Goal: Communication & Community: Answer question/provide support

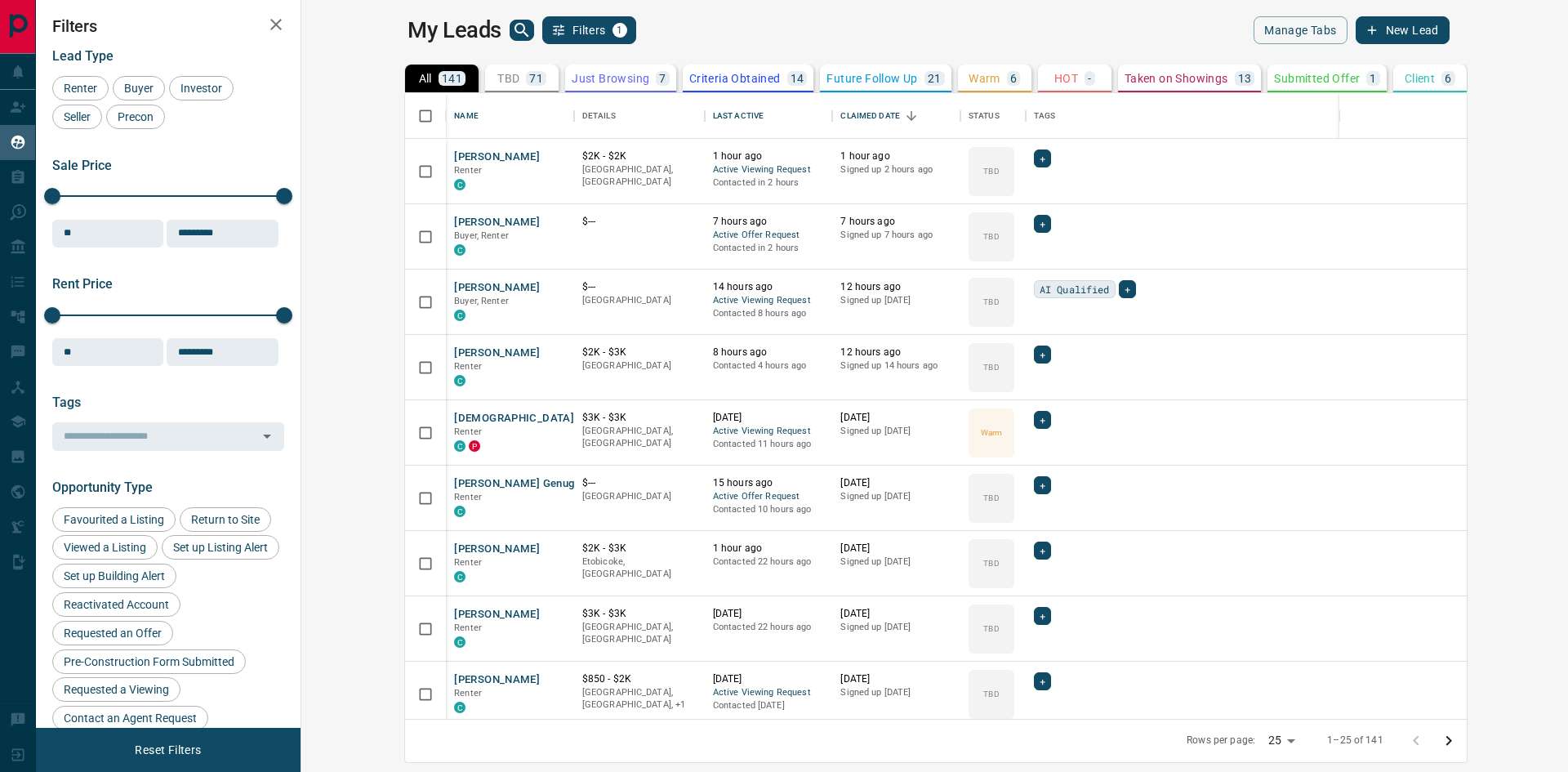
scroll to position [614, 1247]
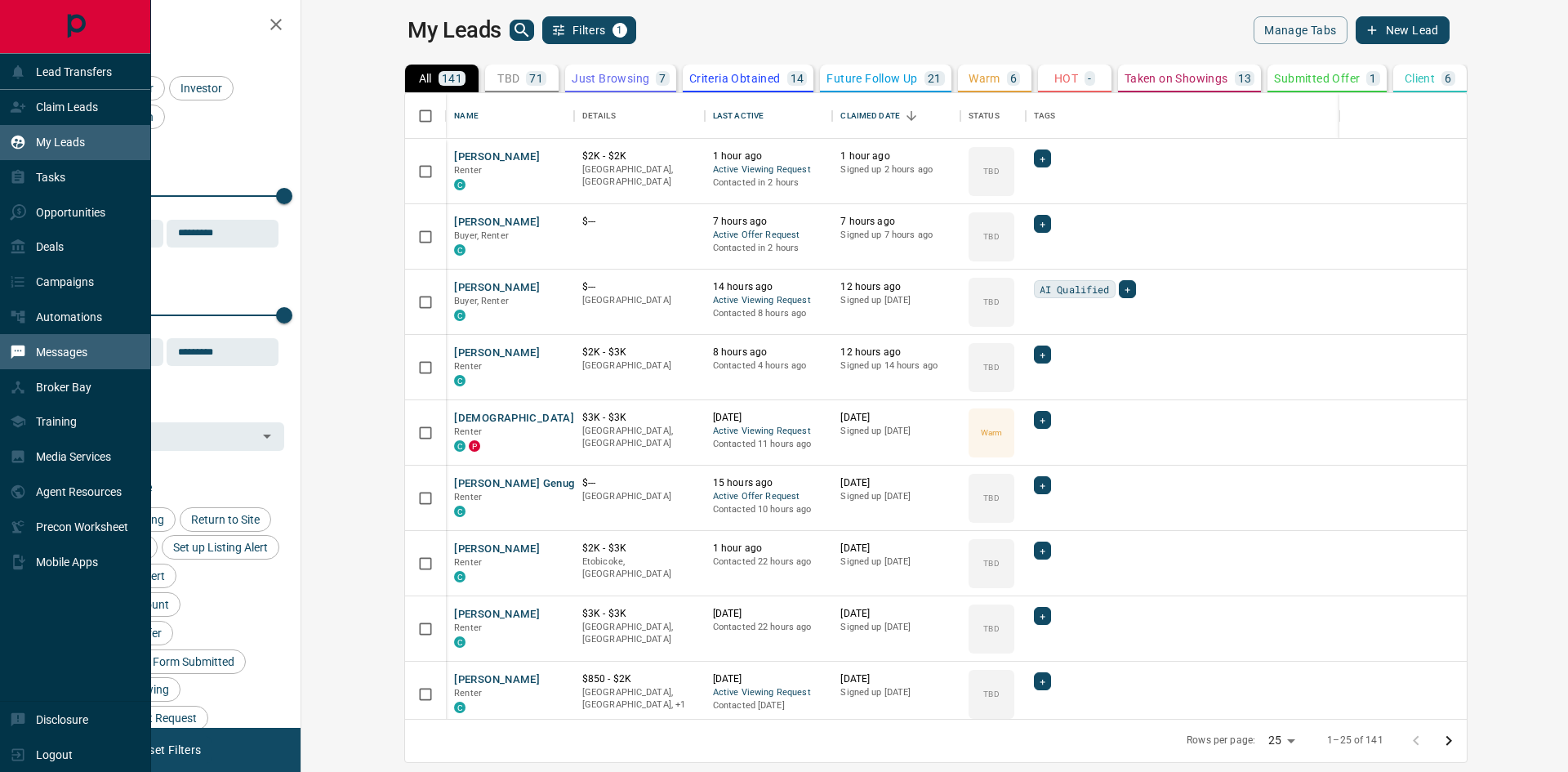
click at [52, 357] on p "Messages" at bounding box center [62, 352] width 52 height 13
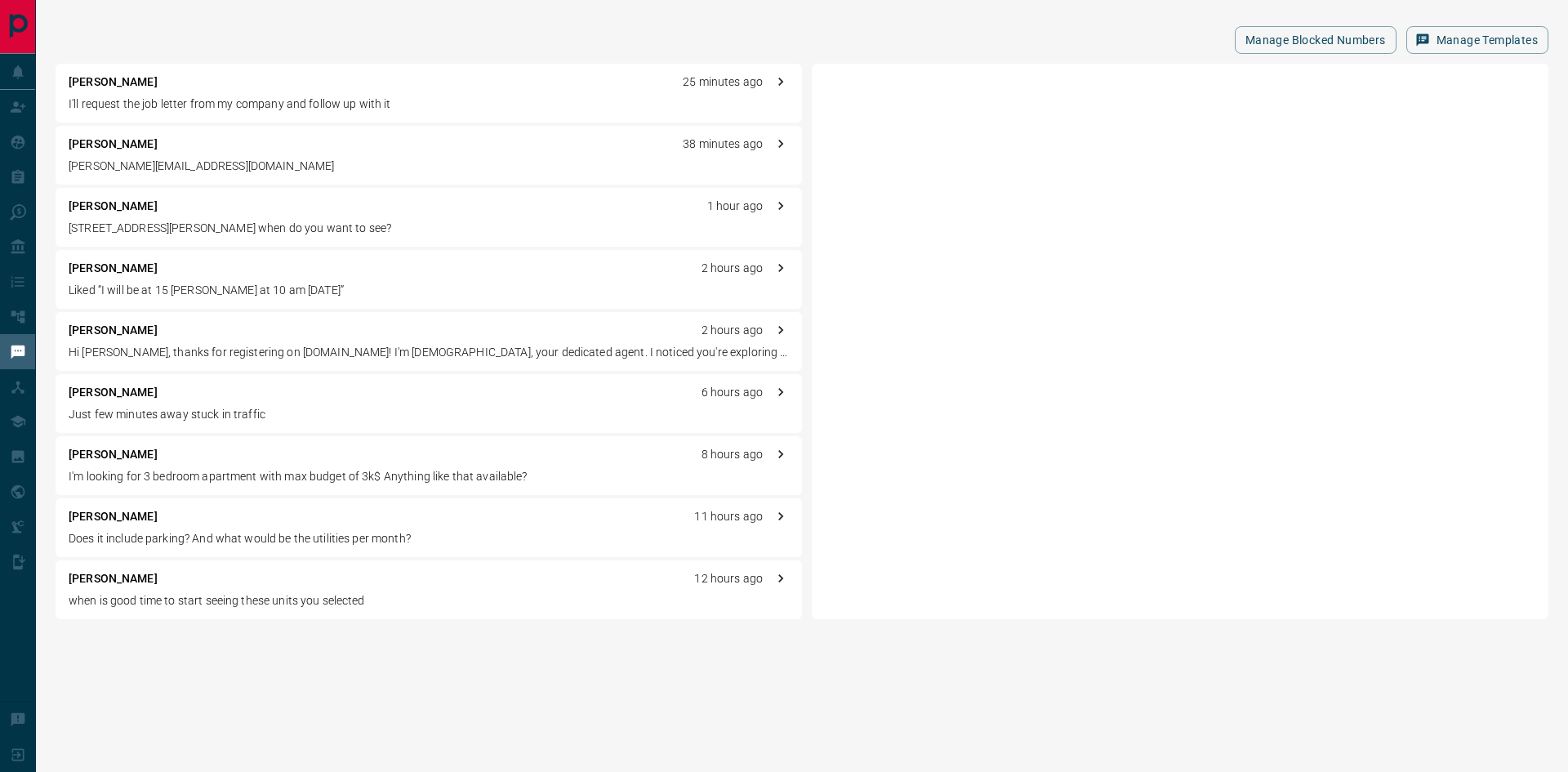
click at [140, 106] on p "I'll request the job letter from my company and follow up with it" at bounding box center [428, 105] width 720 height 17
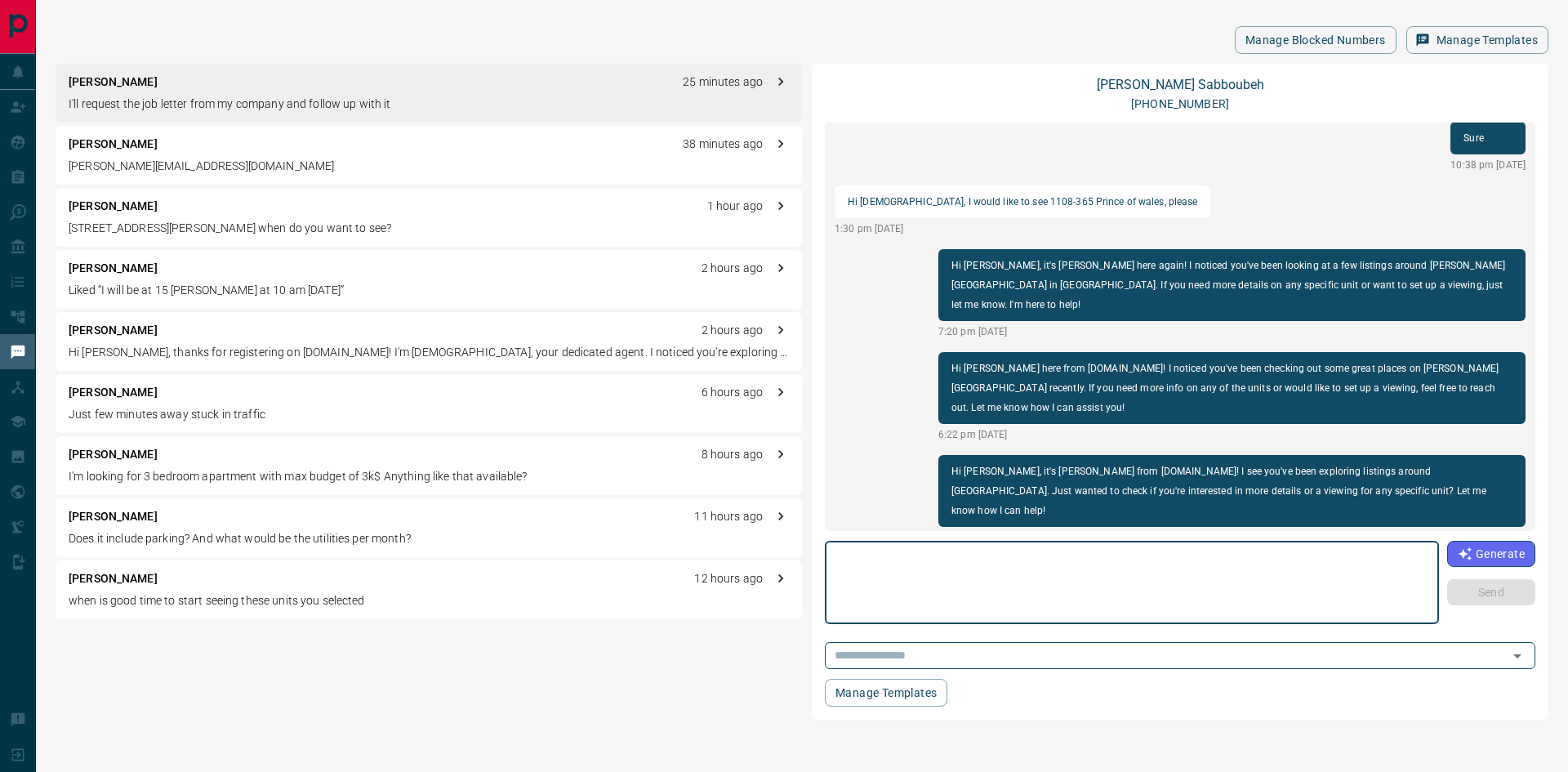
scroll to position [707, 0]
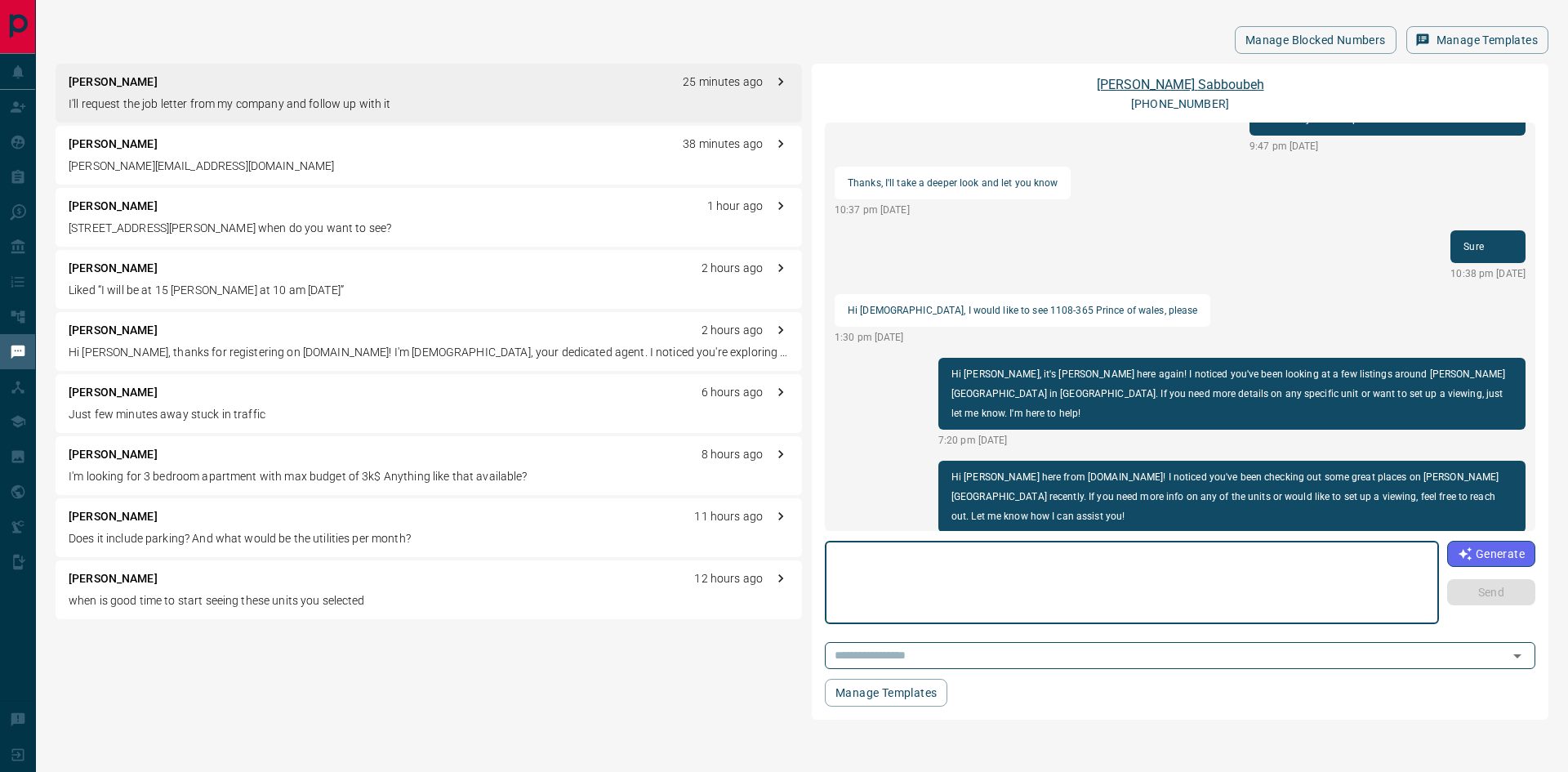
click at [1168, 80] on link "[PERSON_NAME]" at bounding box center [1181, 85] width 168 height 16
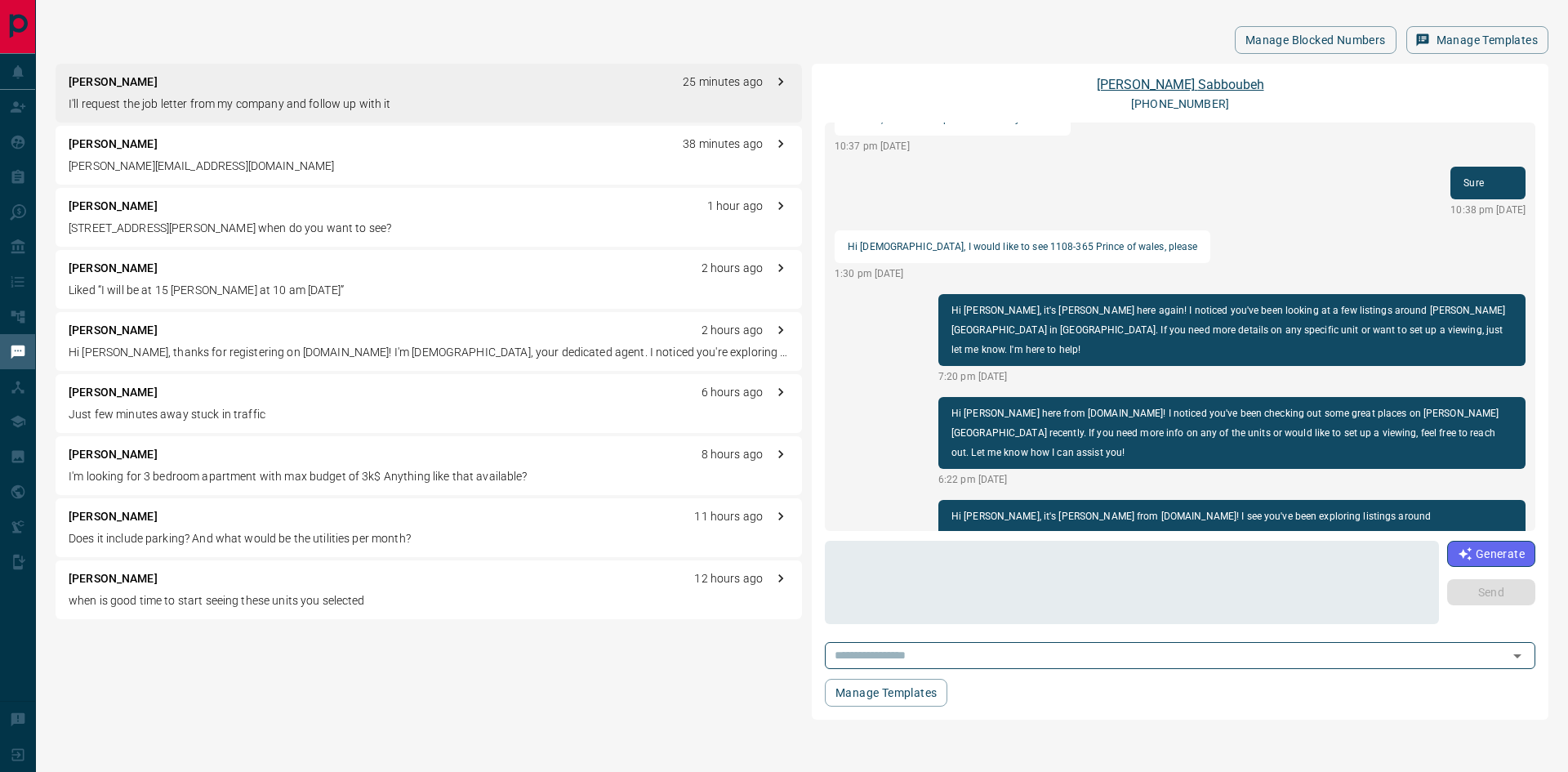
scroll to position [1688, 0]
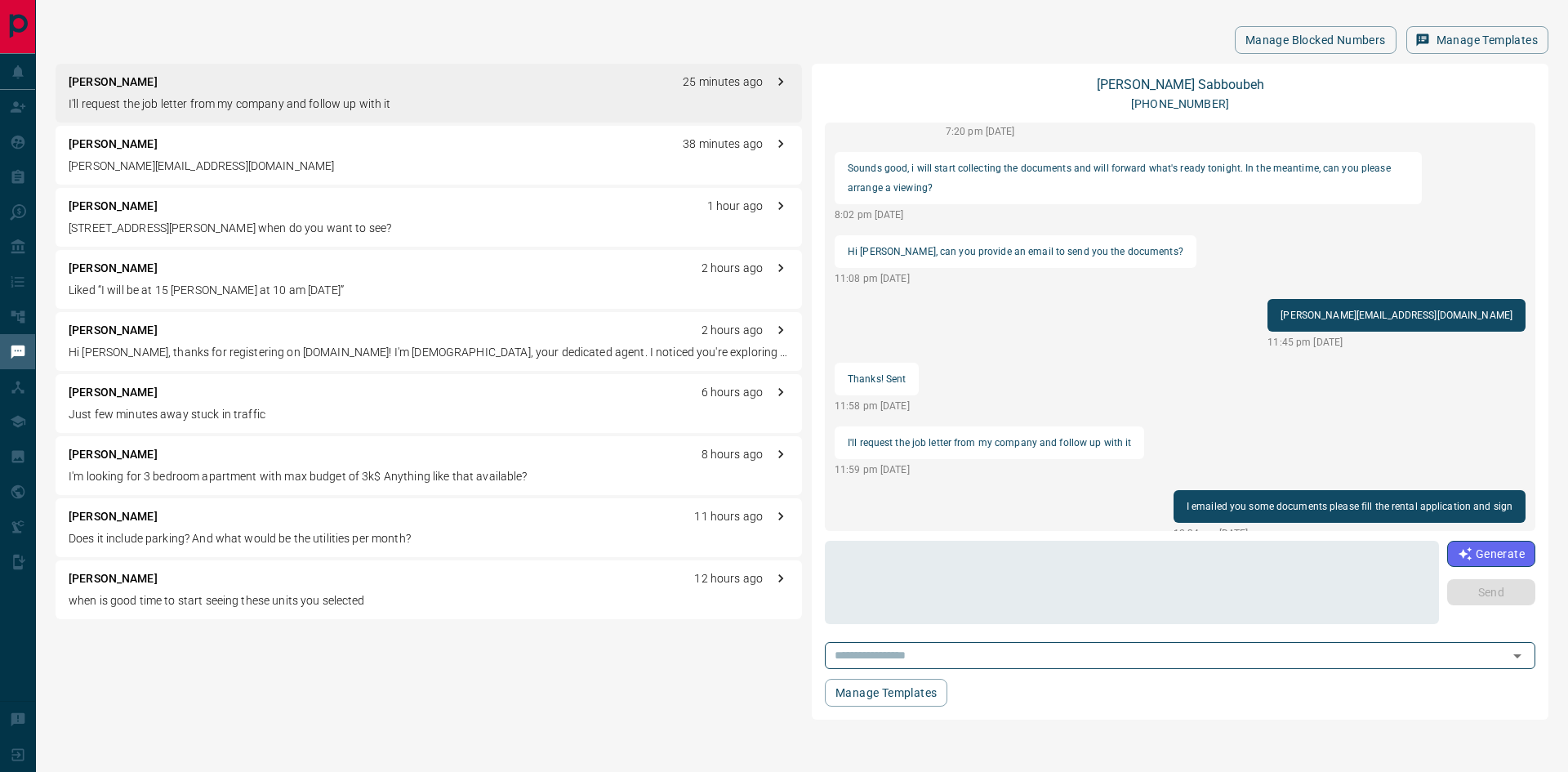
click at [118, 148] on p "[PERSON_NAME]" at bounding box center [112, 144] width 89 height 17
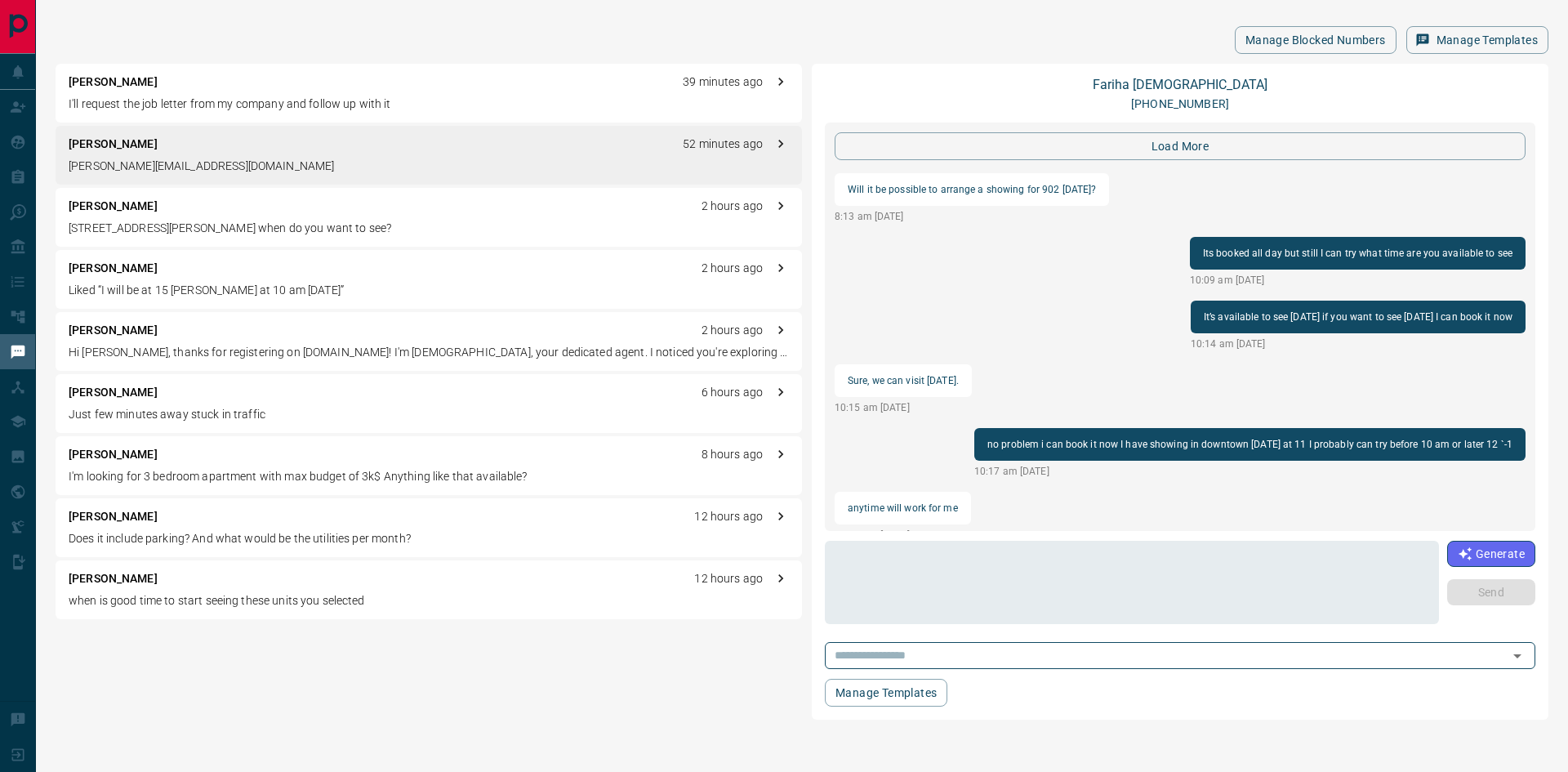
scroll to position [1668, 0]
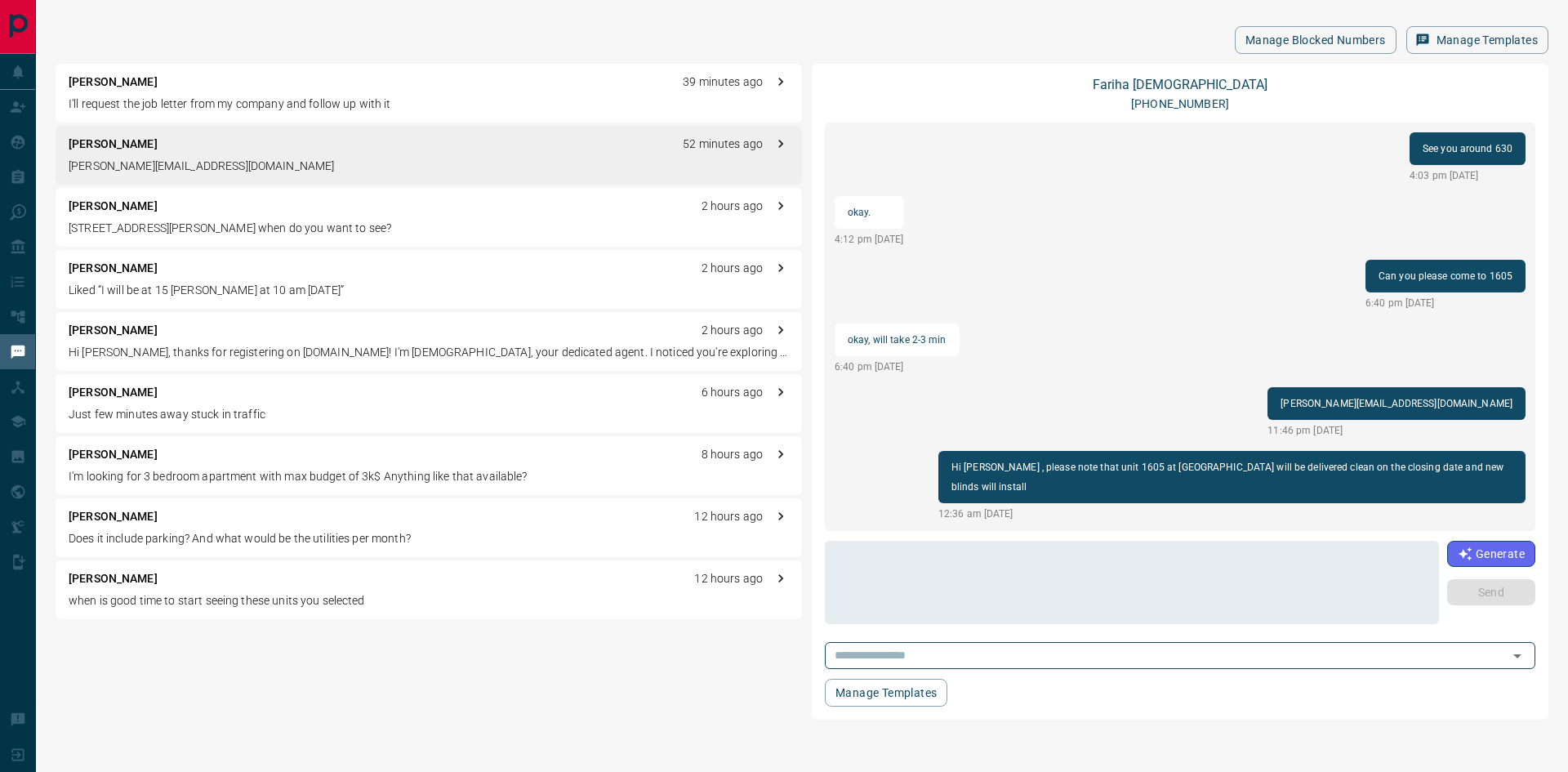
click at [159, 215] on div "[PERSON_NAME] 2 hours ago [STREET_ADDRESS][PERSON_NAME] when do you want to see?" at bounding box center [429, 217] width 747 height 59
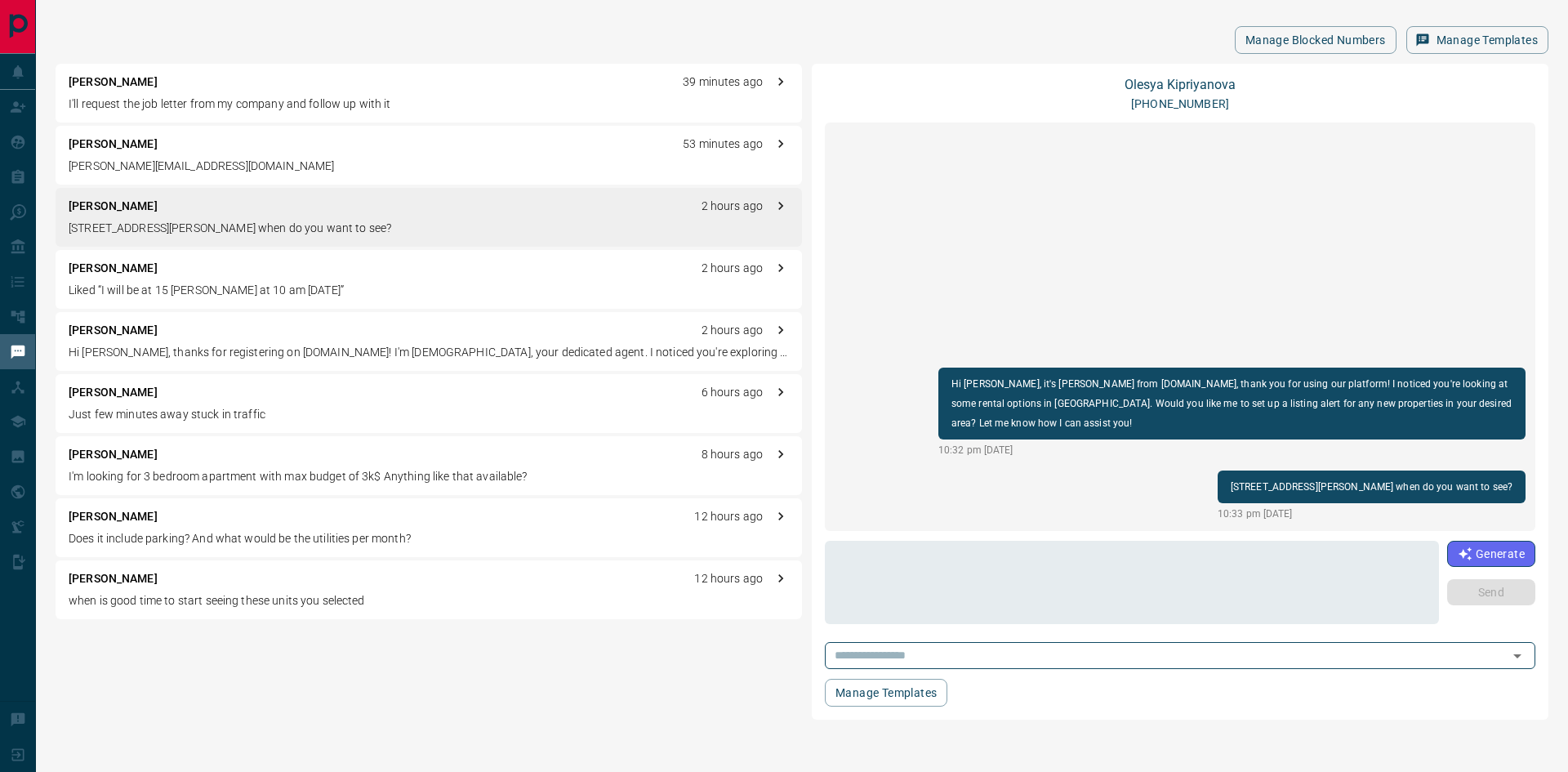
click at [126, 516] on p "[PERSON_NAME]" at bounding box center [112, 517] width 89 height 17
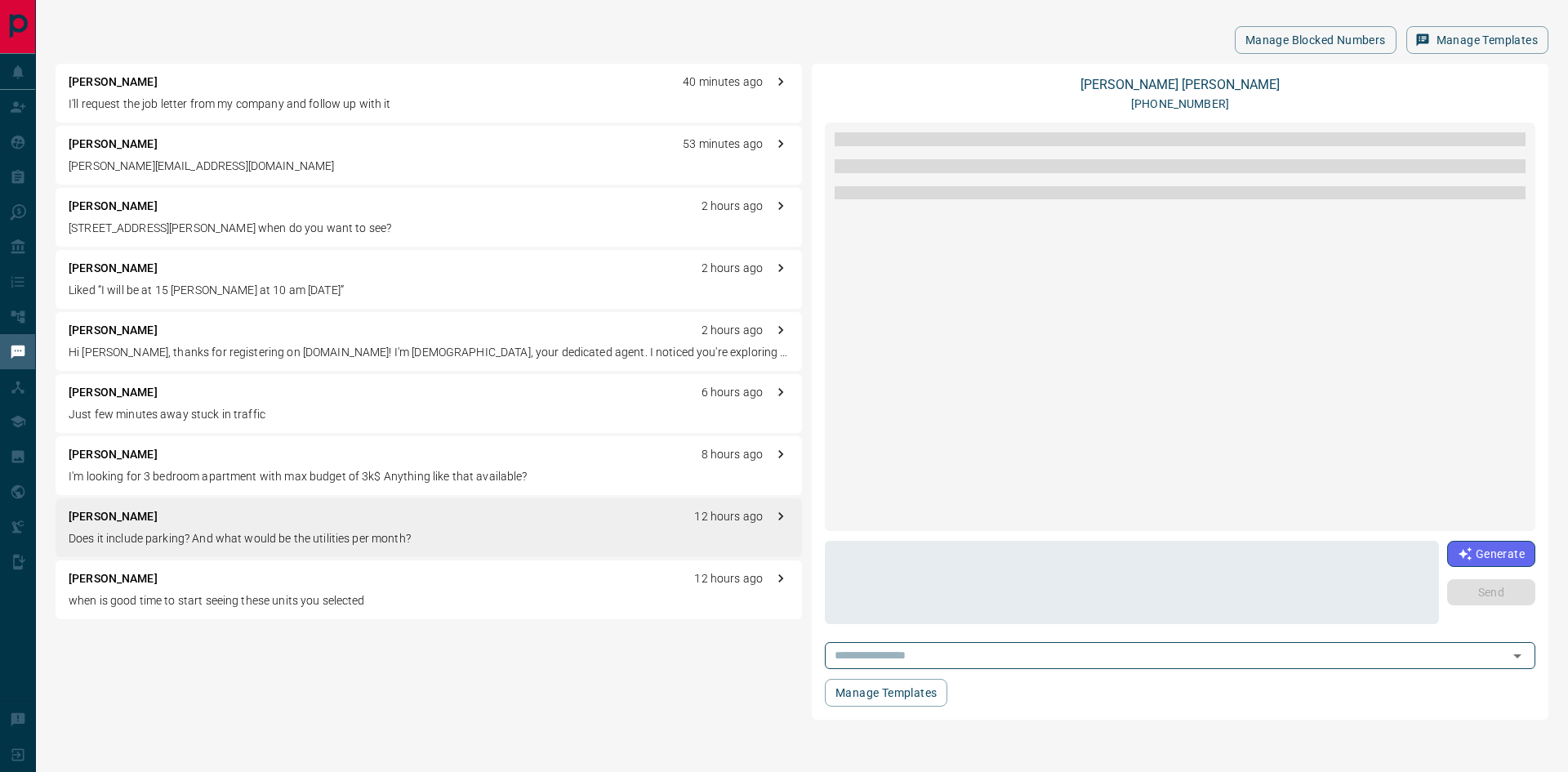
scroll to position [417, 0]
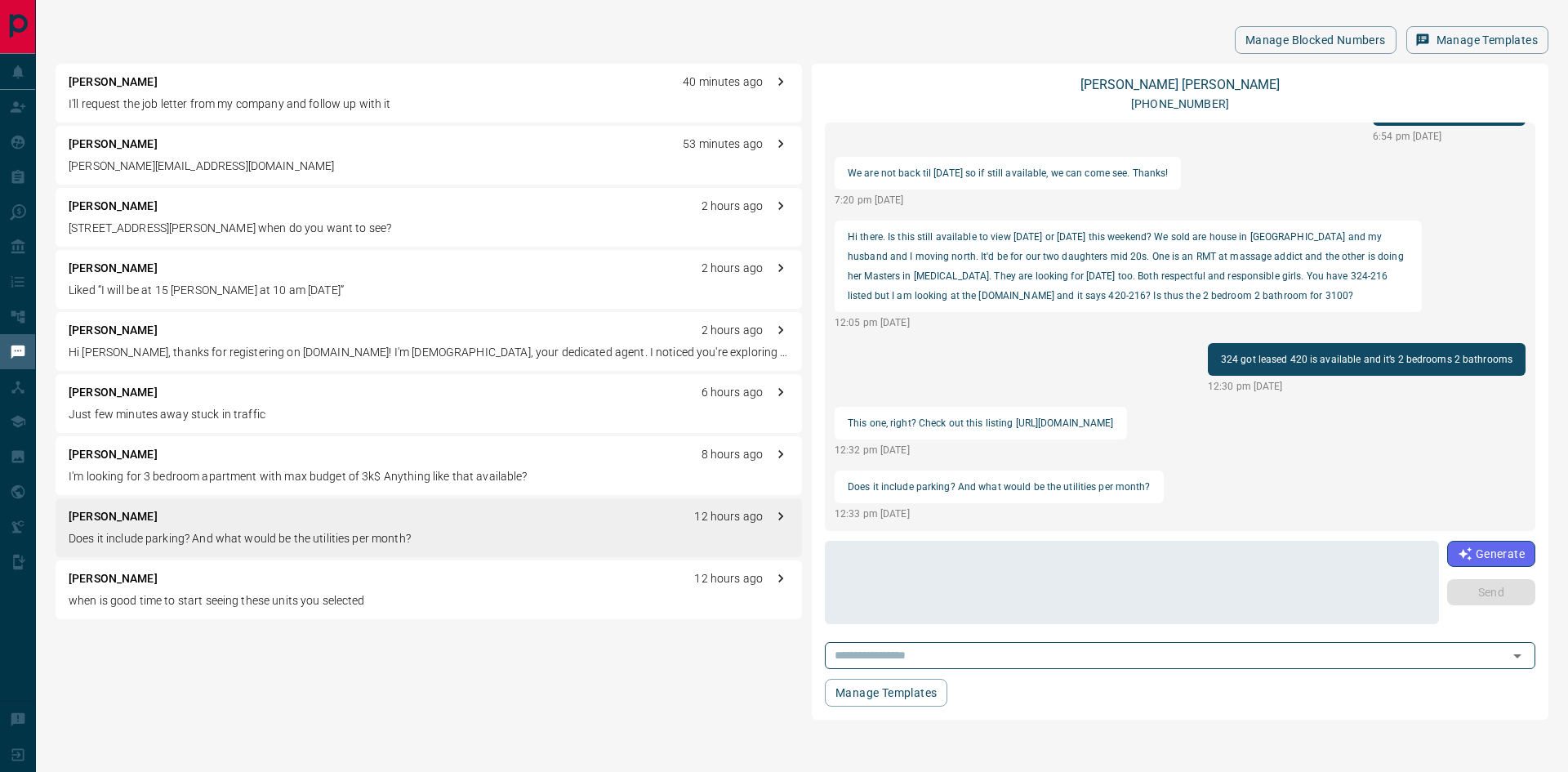
drag, startPoint x: 1016, startPoint y: 422, endPoint x: 1165, endPoint y: 423, distance: 149.0
click at [1127, 423] on div "This one, right? Check out this listing [URL][DOMAIN_NAME]" at bounding box center [981, 424] width 292 height 33
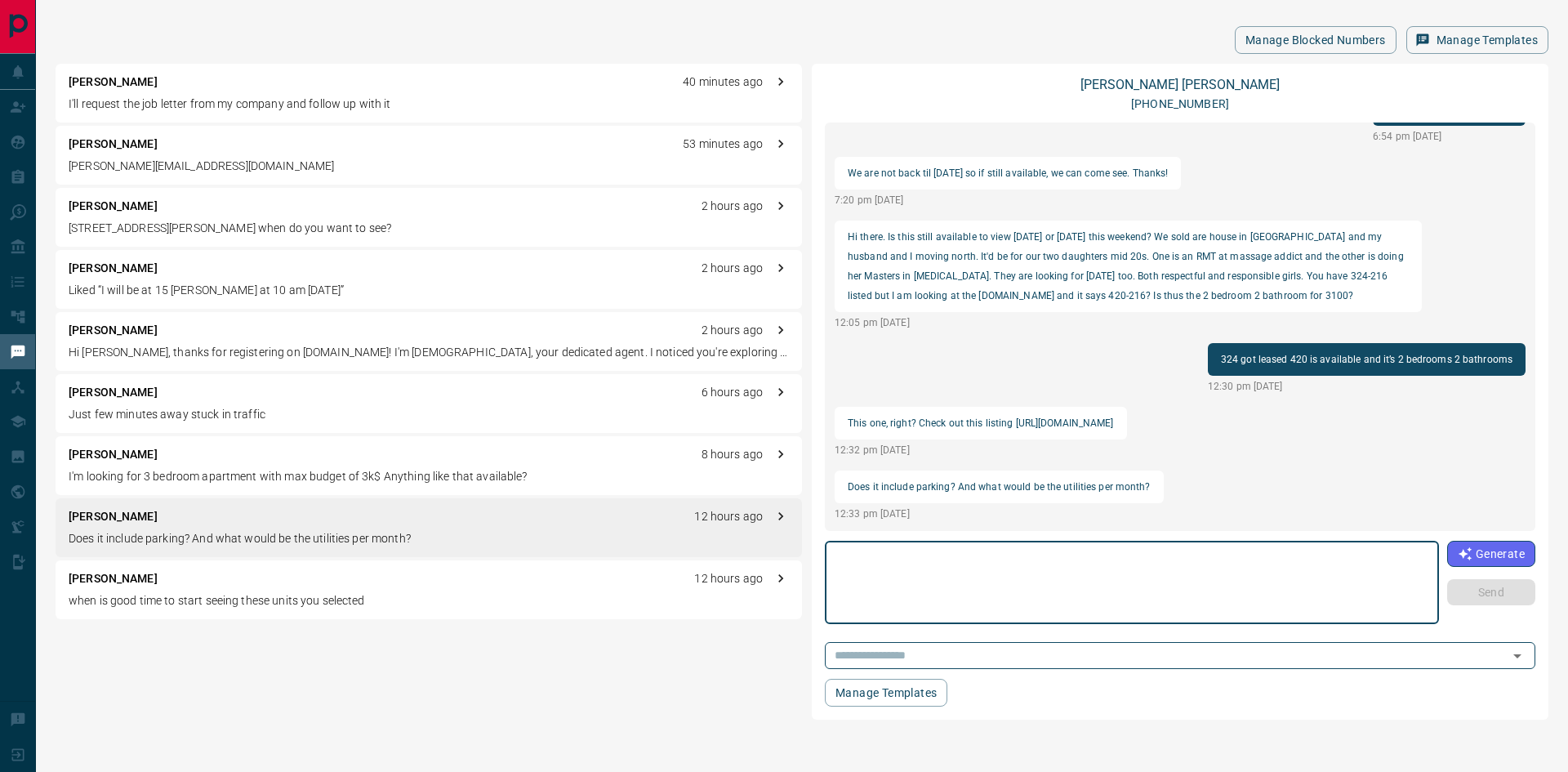
click at [854, 551] on textarea at bounding box center [1132, 583] width 591 height 69
paste textarea "**********"
type textarea "**********"
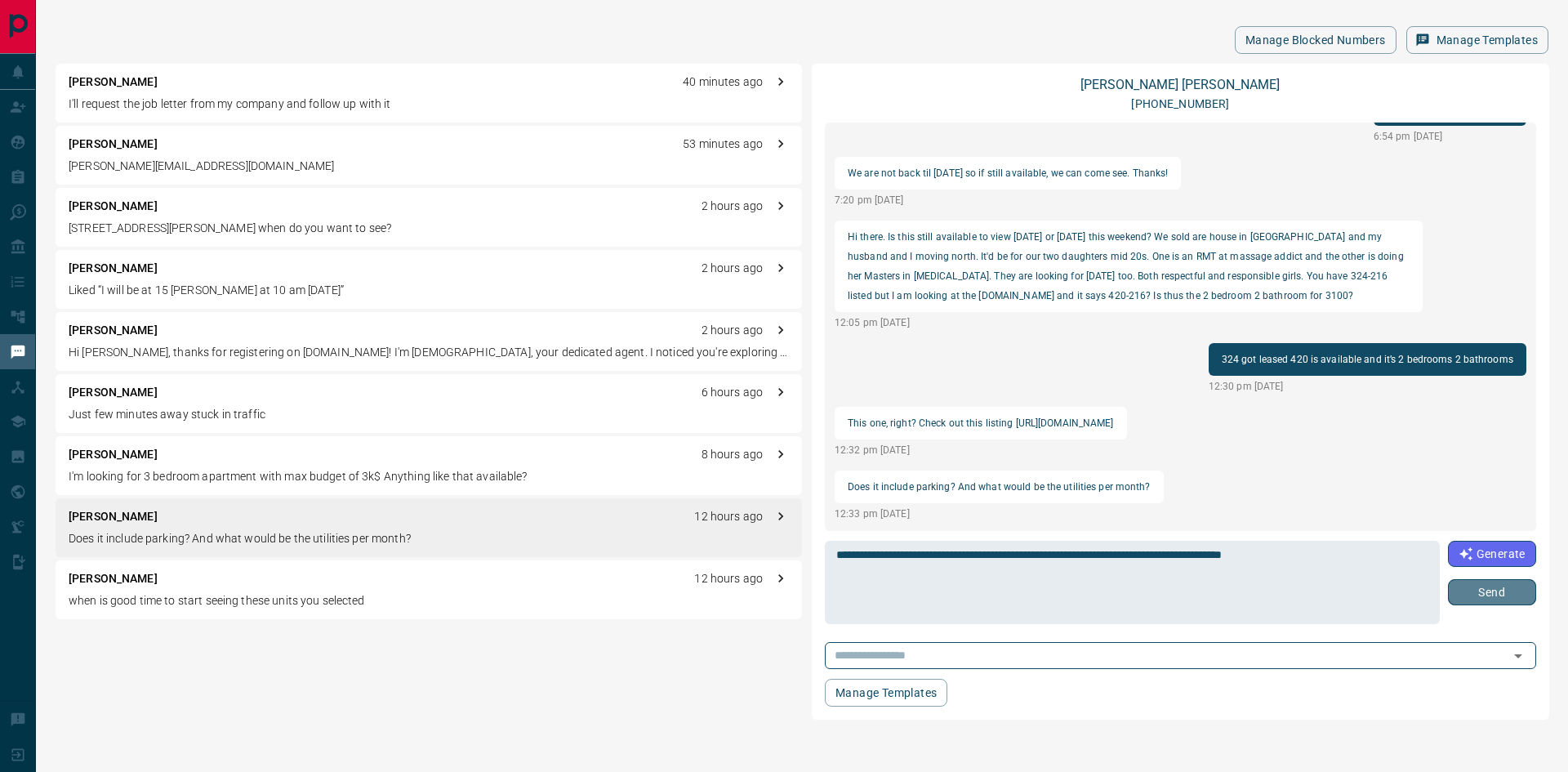
click at [1502, 589] on button "Send" at bounding box center [1492, 592] width 88 height 26
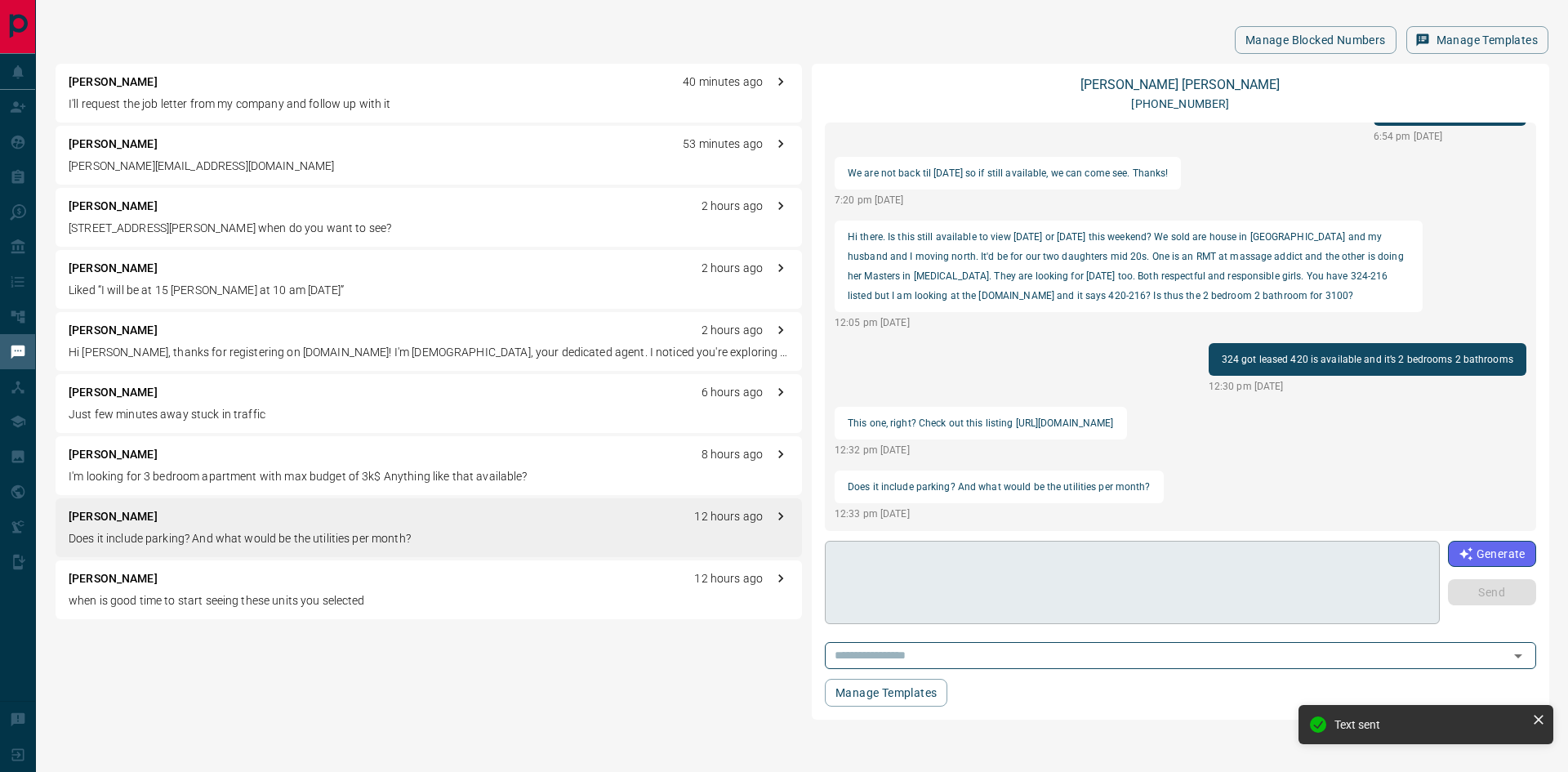
scroll to position [481, 0]
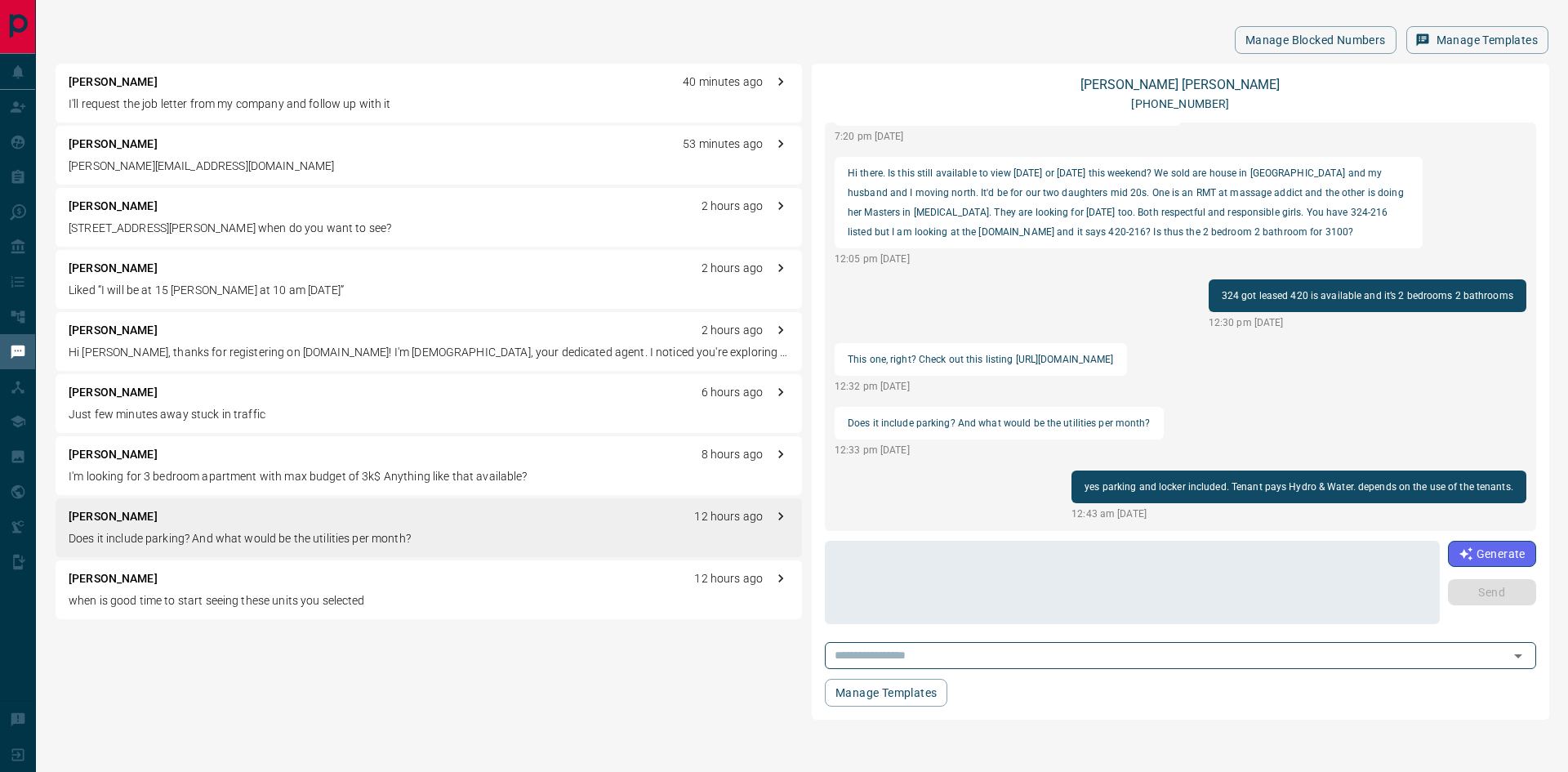
click at [156, 415] on p "Just few minutes away stuck in traffic" at bounding box center [428, 415] width 720 height 17
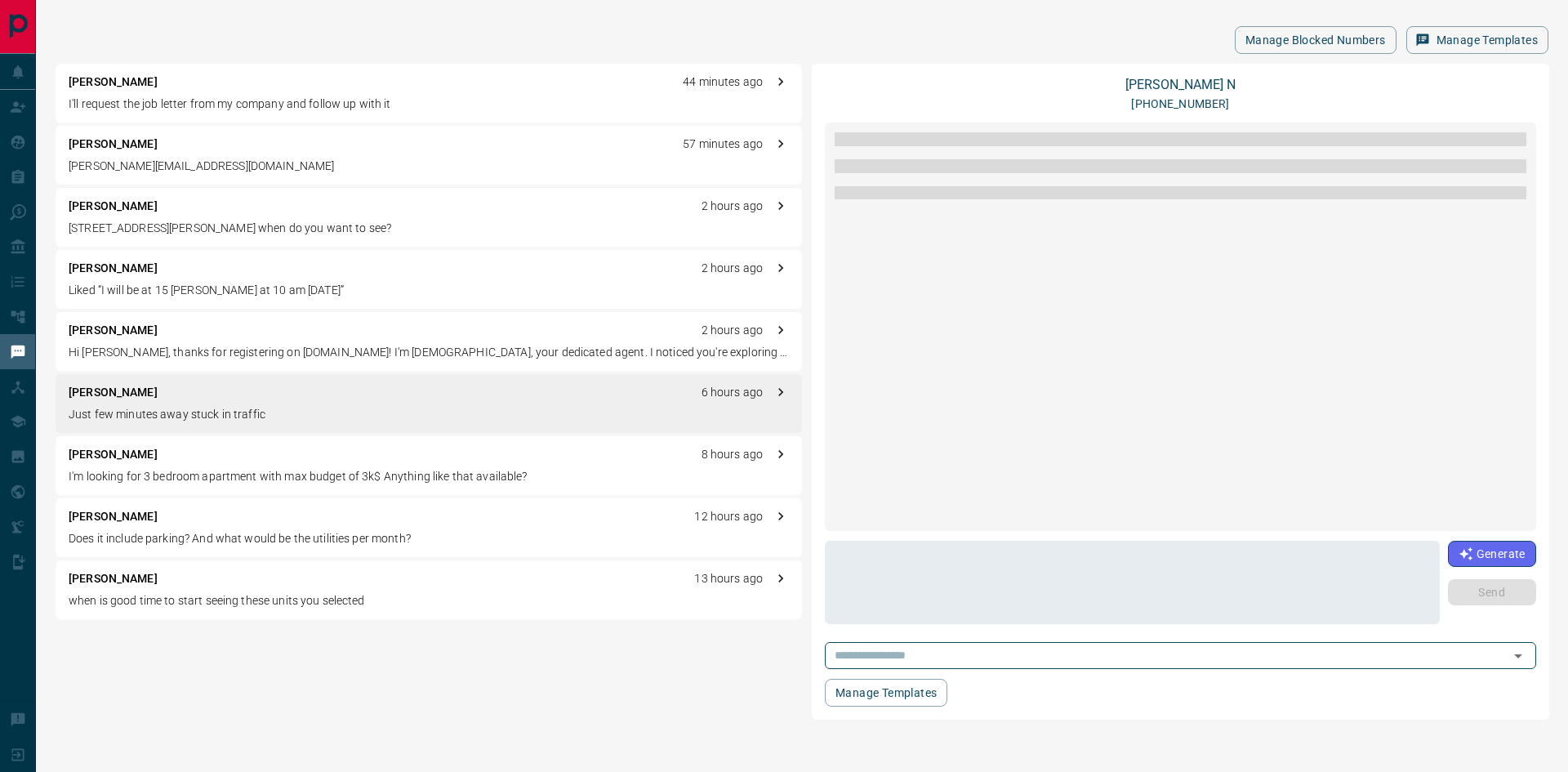
scroll to position [1590, 0]
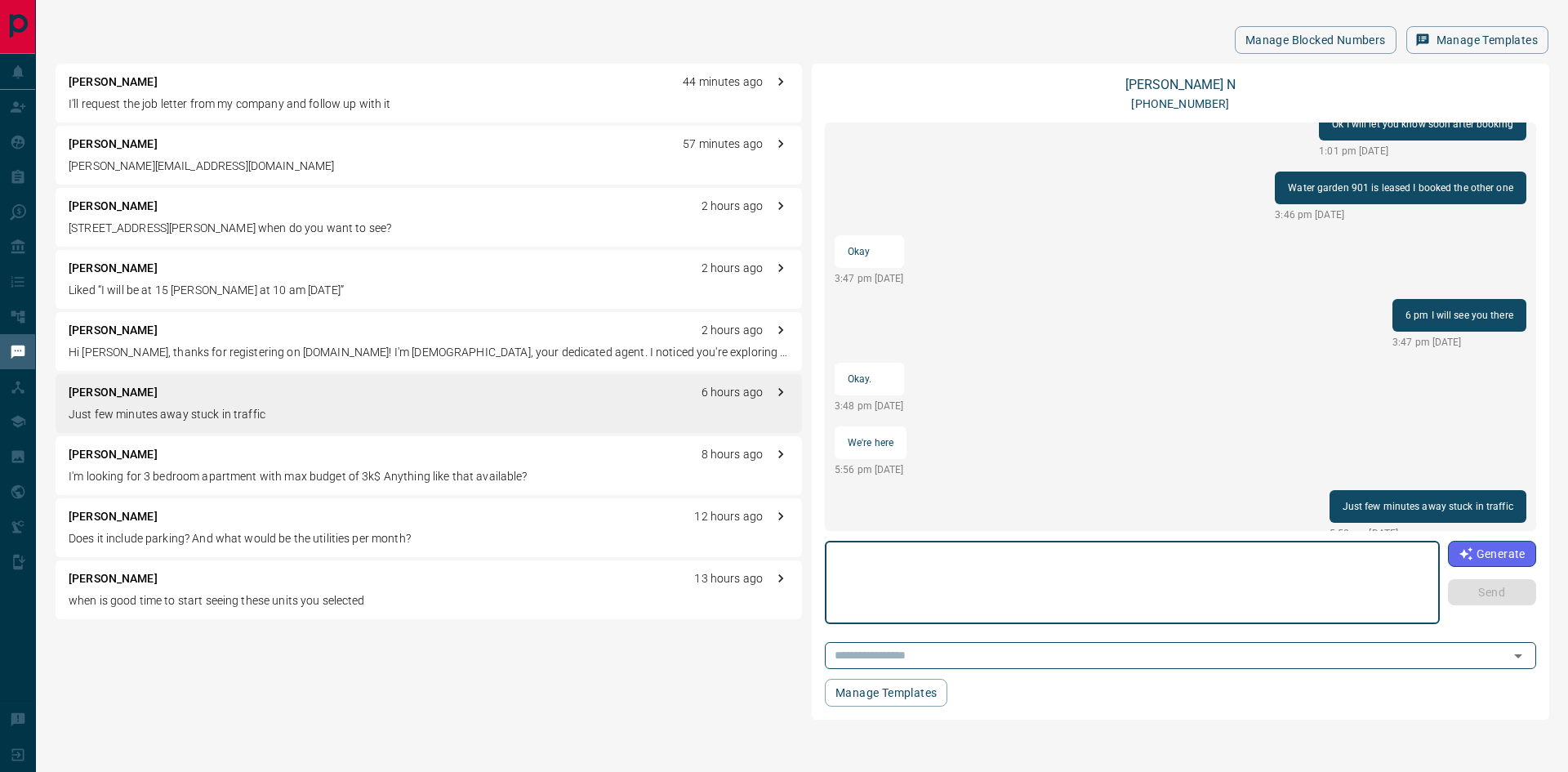
click at [963, 571] on textarea at bounding box center [1132, 583] width 592 height 69
type textarea "**********"
click at [1487, 597] on button "Send" at bounding box center [1492, 592] width 88 height 26
